Goal: Task Accomplishment & Management: Use online tool/utility

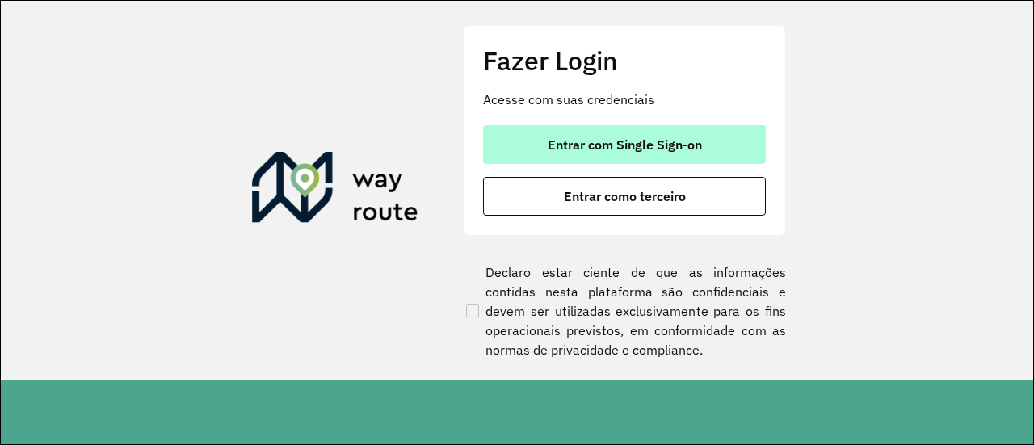
click at [651, 151] on span "Entrar com Single Sign-on" at bounding box center [624, 144] width 154 height 13
click at [707, 149] on button "Entrar com Single Sign-on" at bounding box center [624, 144] width 283 height 39
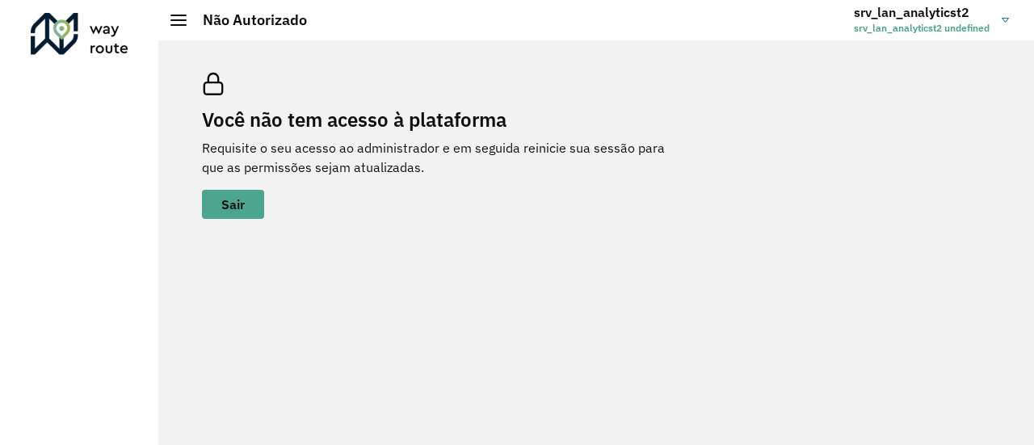
click at [1004, 12] on link "srv_lan_analyticst2 srv_lan_analyticst2 undefined" at bounding box center [936, 20] width 167 height 42
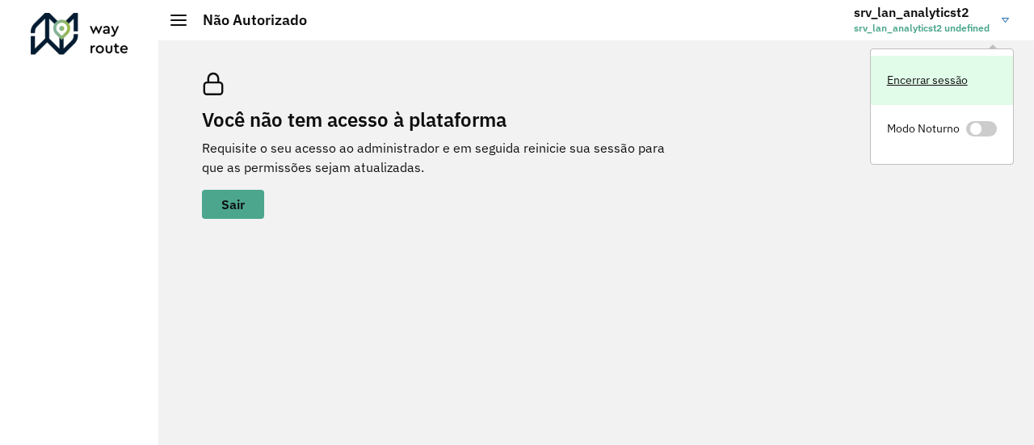
click at [935, 76] on link "Encerrar sessão" at bounding box center [941, 80] width 142 height 49
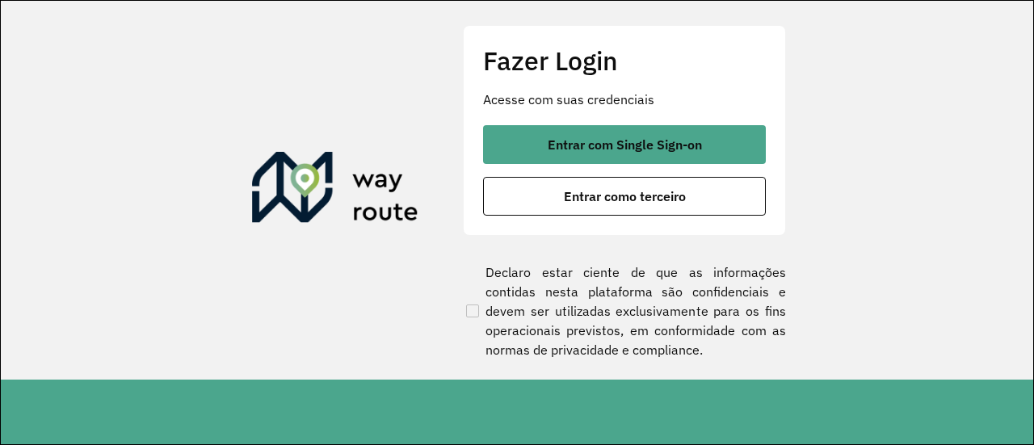
click at [599, 107] on p "Acesse com suas credenciais" at bounding box center [624, 99] width 283 height 19
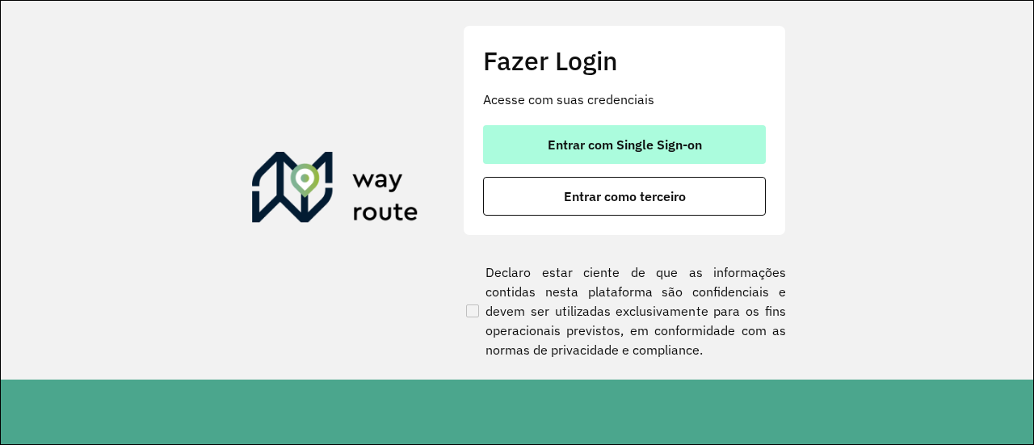
click at [593, 134] on button "Entrar com Single Sign-on" at bounding box center [624, 144] width 283 height 39
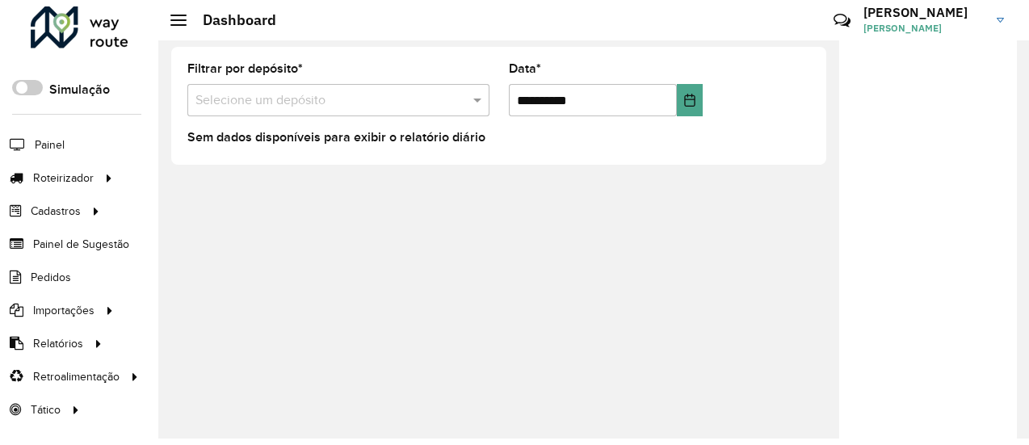
scroll to position [13, 0]
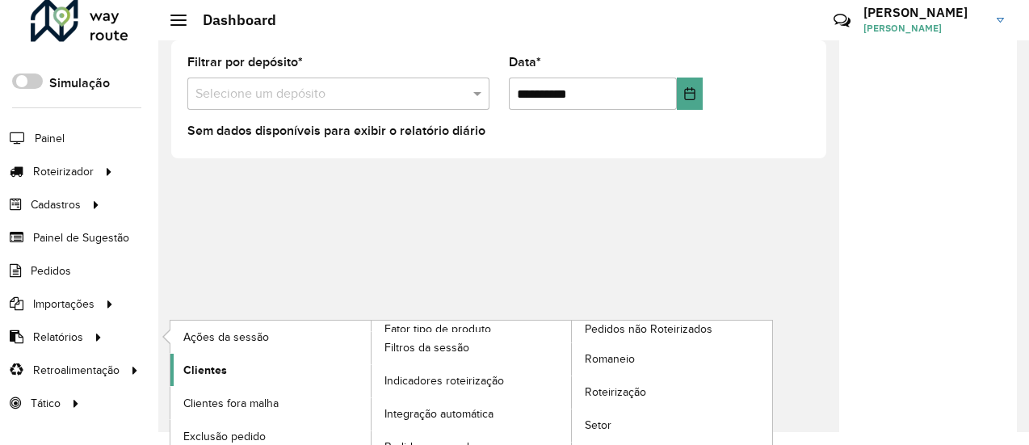
click at [222, 367] on span "Clientes" at bounding box center [205, 370] width 44 height 17
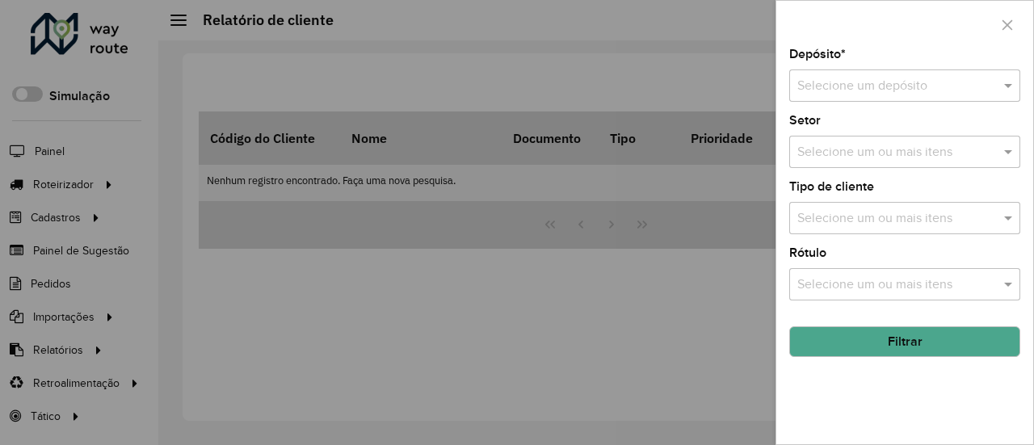
click at [1000, 82] on span at bounding box center [1010, 85] width 20 height 19
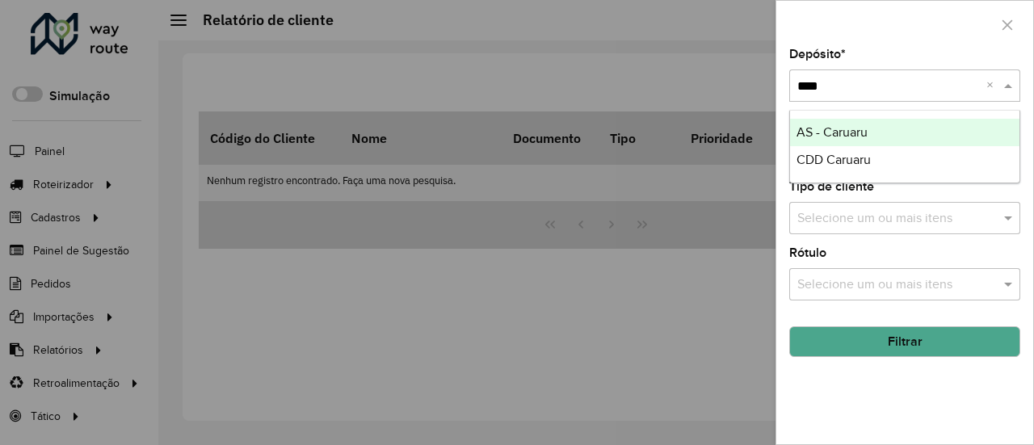
type input "*****"
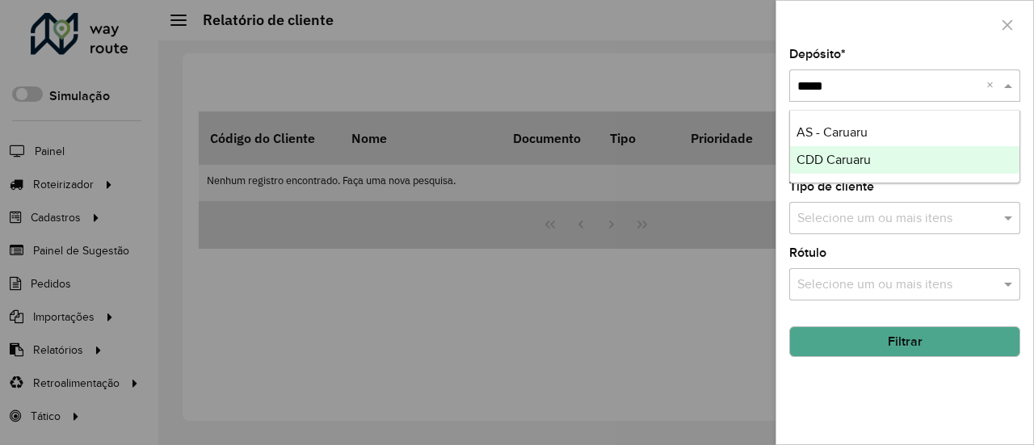
click at [879, 154] on div "CDD Caruaru" at bounding box center [905, 159] width 230 height 27
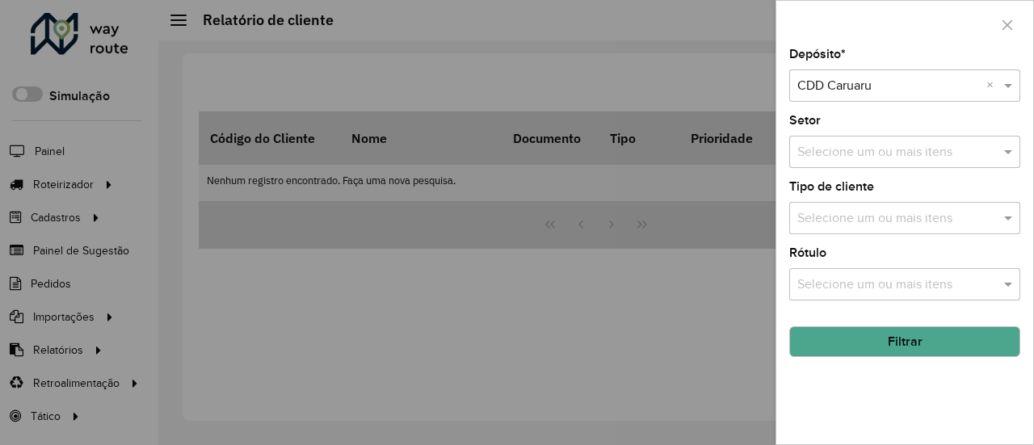
click at [933, 153] on input "text" at bounding box center [896, 152] width 207 height 19
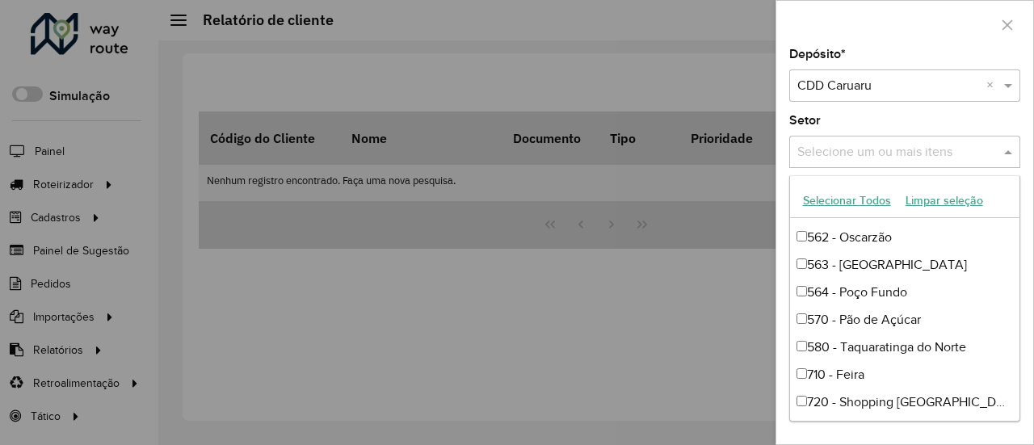
scroll to position [1124, 0]
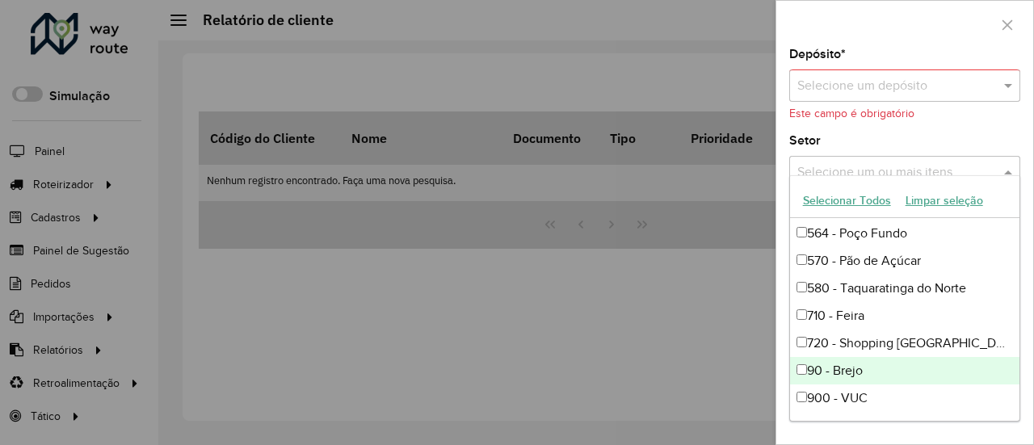
click at [916, 79] on input "text" at bounding box center [888, 86] width 182 height 19
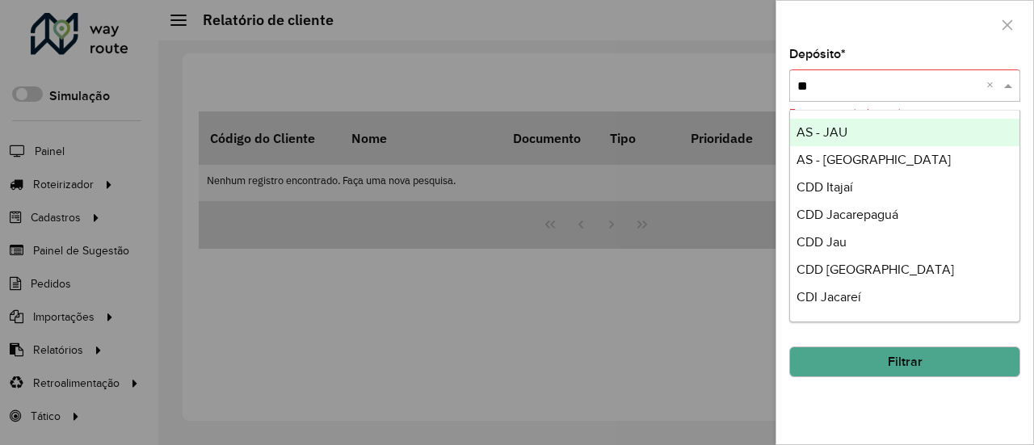
type input "***"
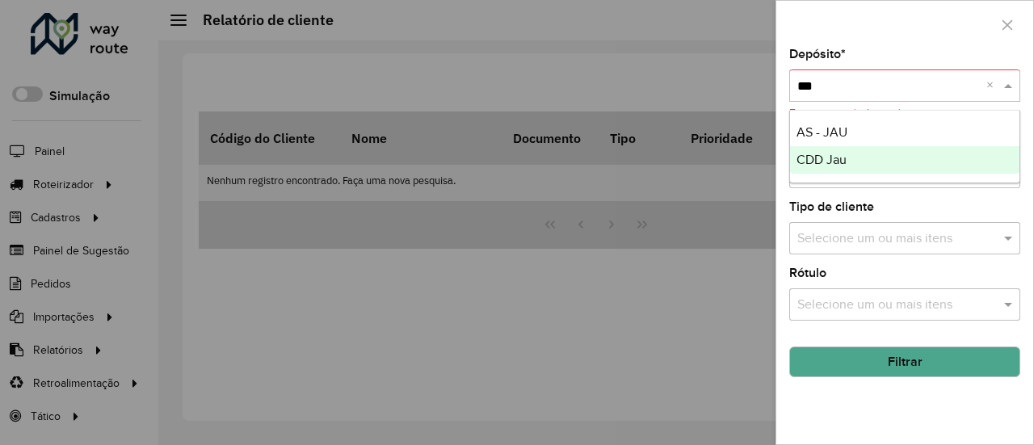
click at [877, 155] on div "CDD Jau" at bounding box center [905, 159] width 230 height 27
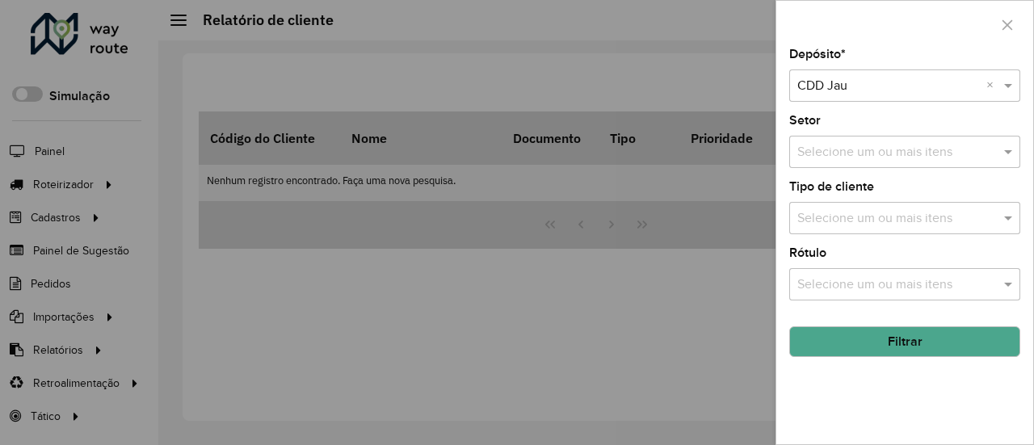
click at [941, 149] on input "text" at bounding box center [896, 152] width 207 height 19
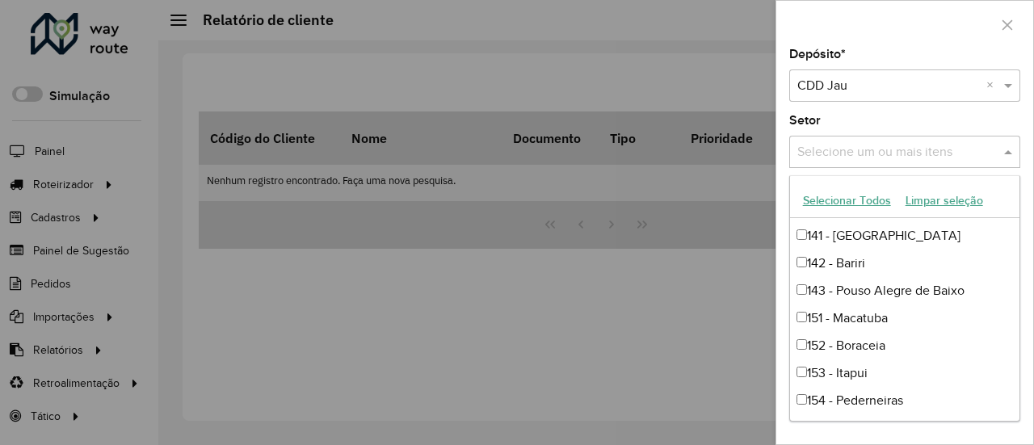
scroll to position [465, 0]
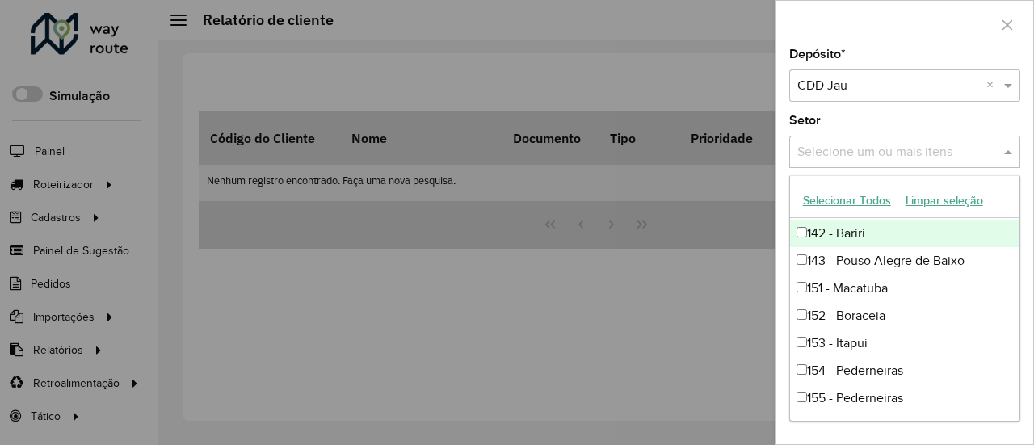
click at [993, 143] on div "Selecione um ou mais itens" at bounding box center [904, 152] width 231 height 32
click at [955, 103] on div "Depósito * Selecione um depósito × CDD Jau × Setor Selecione um ou mais itens T…" at bounding box center [904, 246] width 257 height 396
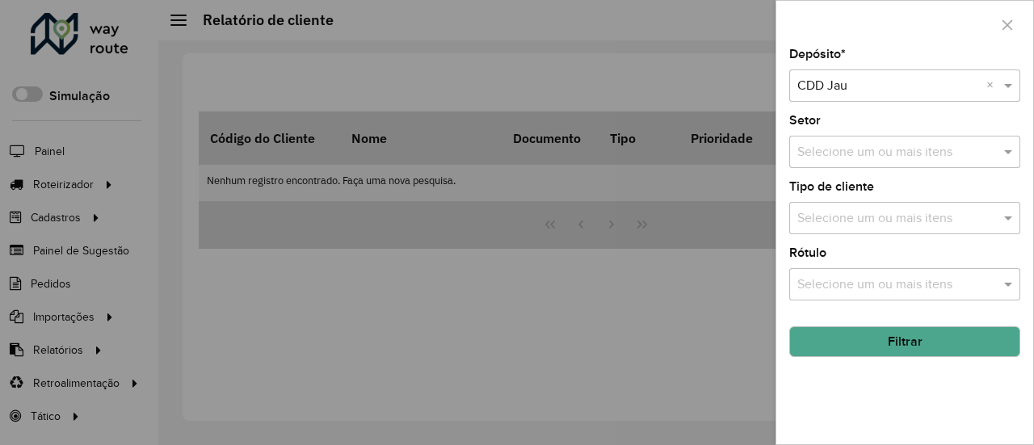
click at [908, 88] on input "text" at bounding box center [888, 86] width 182 height 19
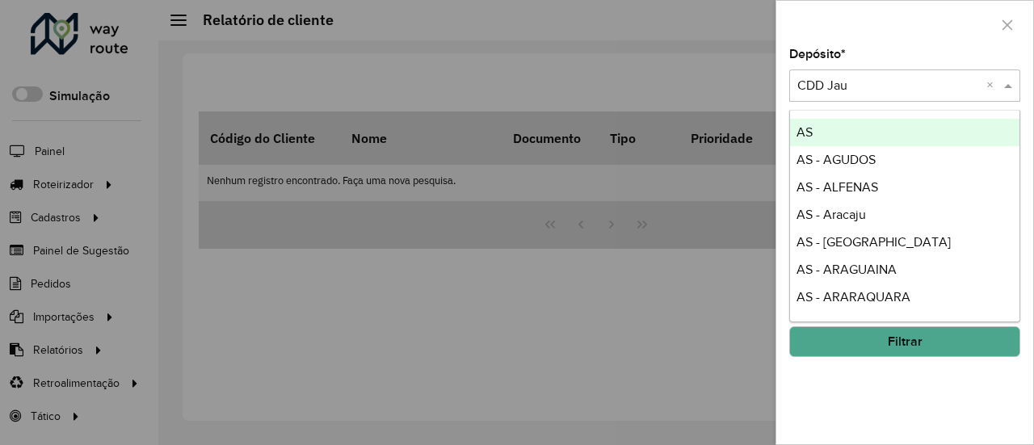
click at [898, 10] on div at bounding box center [904, 25] width 257 height 48
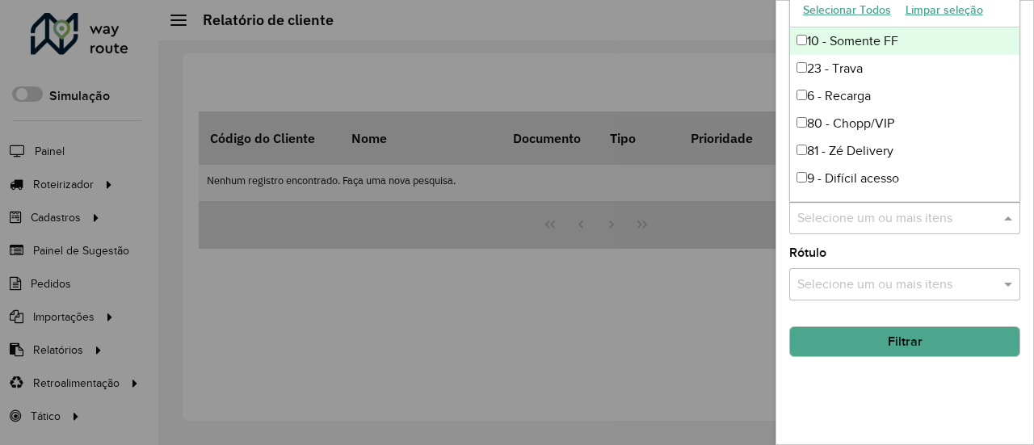
click at [950, 217] on input "text" at bounding box center [896, 218] width 207 height 19
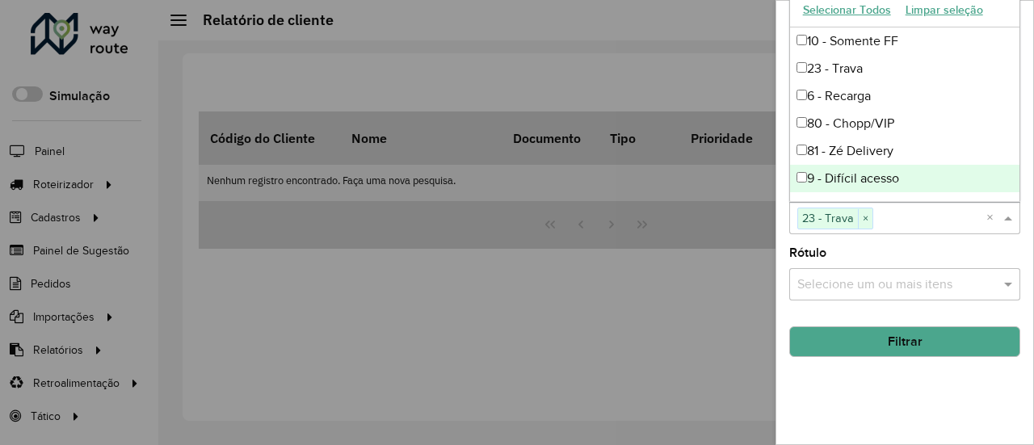
drag, startPoint x: 903, startPoint y: 338, endPoint x: 920, endPoint y: 329, distance: 19.5
click at [904, 338] on button "Filtrar" at bounding box center [904, 341] width 231 height 31
